Goal: Transaction & Acquisition: Subscribe to service/newsletter

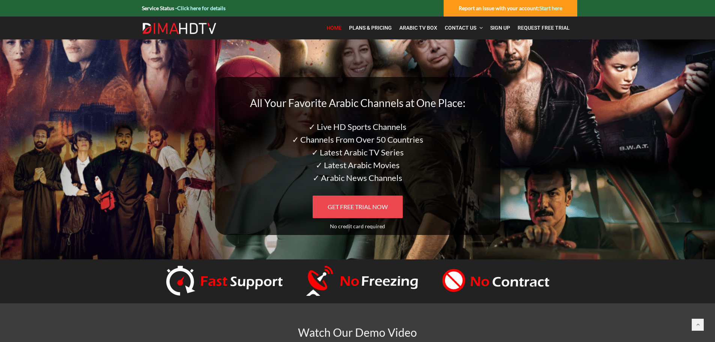
click at [341, 205] on span "GET FREE TRIAL NOW" at bounding box center [358, 206] width 60 height 7
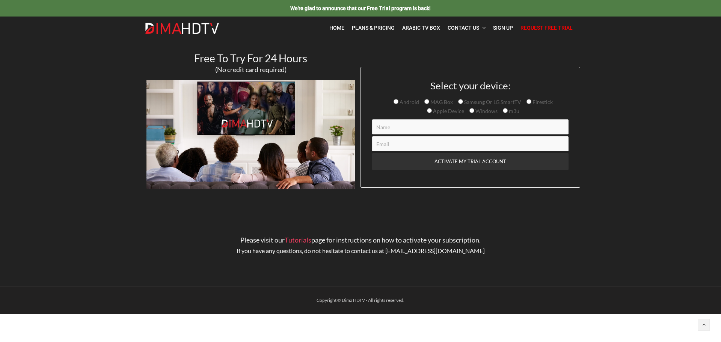
click at [406, 128] on input "Contact form" at bounding box center [470, 126] width 196 height 15
click at [527, 102] on input "Firestick" at bounding box center [528, 101] width 5 height 5
radio input "true"
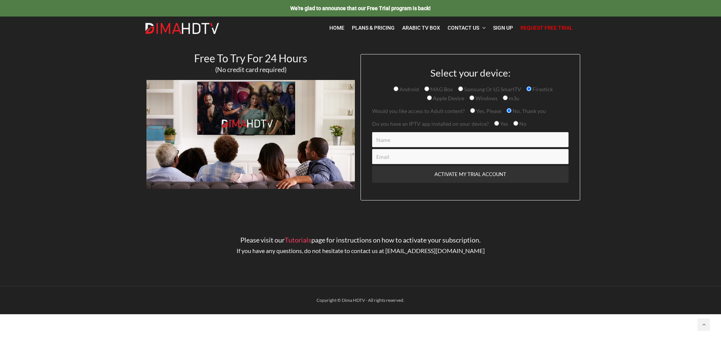
click at [475, 134] on input "Contact form" at bounding box center [470, 139] width 196 height 15
type input "i"
type input "Hicham"
type input "hicham.nasseh@gmail.com"
click at [567, 121] on p "Do you have an IPTV app installed on your device? Yes No" at bounding box center [470, 123] width 196 height 9
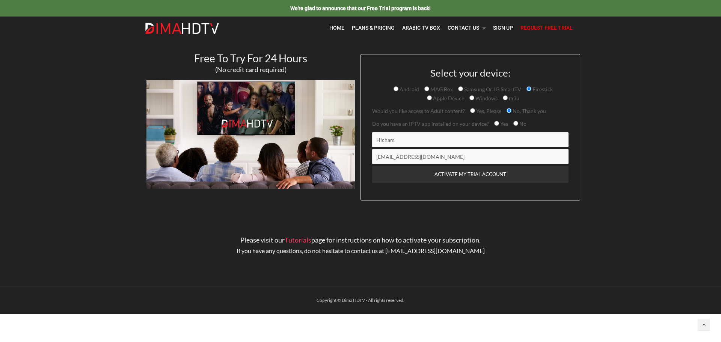
click at [494, 124] on input "Yes" at bounding box center [496, 123] width 5 height 5
radio input "true"
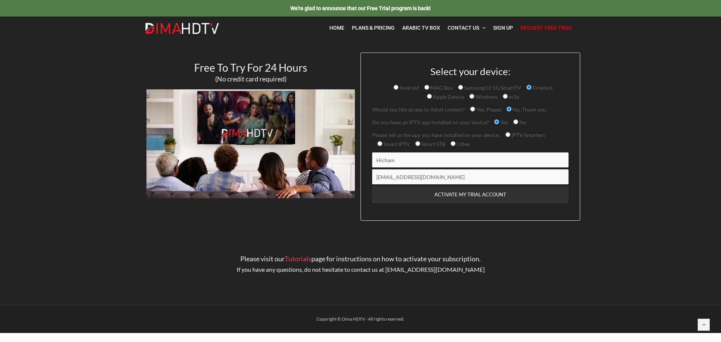
click at [503, 134] on span "IPTV Smarters Smart IPTV Smart STB Other" at bounding box center [458, 139] width 173 height 15
click at [505, 135] on input "IPTV Smarters" at bounding box center [507, 134] width 5 height 5
radio input "true"
click at [476, 194] on input "ACTIVATE MY TRIAL ACCOUNT" at bounding box center [470, 194] width 196 height 17
